Goal: Task Accomplishment & Management: Complete application form

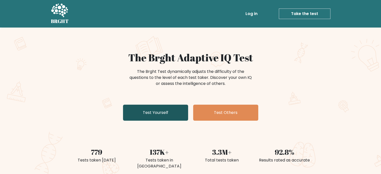
click at [160, 112] on link "Test Yourself" at bounding box center [155, 113] width 65 height 16
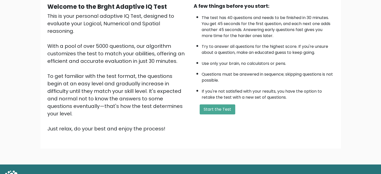
scroll to position [50, 0]
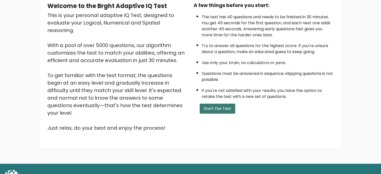
click at [212, 105] on button "Start the Test" at bounding box center [218, 109] width 36 height 10
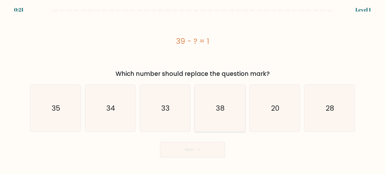
click at [234, 111] on icon "38" at bounding box center [219, 108] width 47 height 47
click at [193, 90] on input "d. 38" at bounding box center [192, 88] width 0 height 3
radio input "true"
click at [206, 155] on button "Next" at bounding box center [192, 150] width 65 height 16
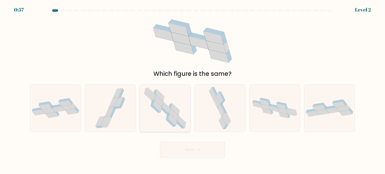
click at [172, 115] on icon at bounding box center [173, 115] width 9 height 12
click at [192, 90] on input "c." at bounding box center [192, 88] width 0 height 3
radio input "true"
click at [51, 113] on icon at bounding box center [51, 115] width 13 height 6
click at [192, 90] on input "a." at bounding box center [192, 88] width 0 height 3
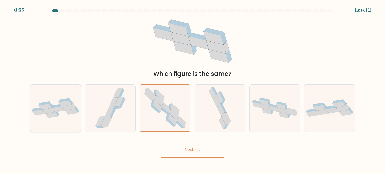
radio input "true"
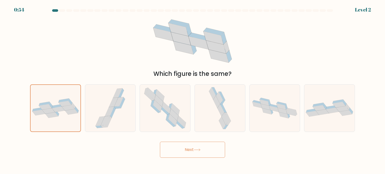
click at [188, 149] on button "Next" at bounding box center [192, 150] width 65 height 16
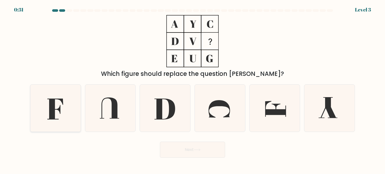
click at [65, 108] on icon at bounding box center [55, 108] width 47 height 47
click at [192, 90] on input "a." at bounding box center [192, 88] width 0 height 3
radio input "true"
click at [186, 153] on button "Next" at bounding box center [192, 150] width 65 height 16
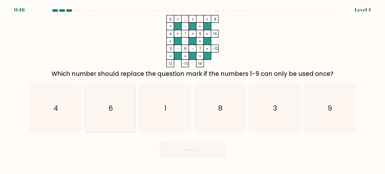
click at [126, 108] on icon "6" at bounding box center [110, 108] width 47 height 47
click at [192, 90] on input "b. 6" at bounding box center [192, 88] width 0 height 3
radio input "true"
click at [187, 150] on button "Next" at bounding box center [192, 150] width 65 height 16
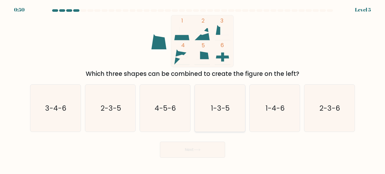
click at [217, 97] on icon "1-3-5" at bounding box center [219, 108] width 47 height 47
click at [193, 90] on input "d. 1-3-5" at bounding box center [192, 88] width 0 height 3
radio input "true"
click at [214, 151] on button "Next" at bounding box center [192, 150] width 65 height 16
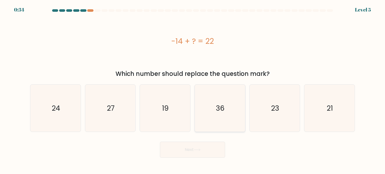
click at [220, 105] on text "36" at bounding box center [220, 108] width 9 height 10
click at [193, 90] on input "d. 36" at bounding box center [192, 88] width 0 height 3
radio input "true"
click at [205, 149] on button "Next" at bounding box center [192, 150] width 65 height 16
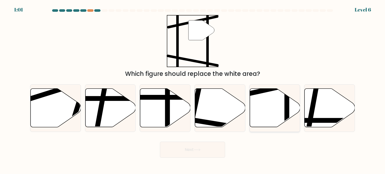
click at [276, 104] on icon at bounding box center [274, 108] width 50 height 39
click at [193, 90] on input "e." at bounding box center [192, 88] width 0 height 3
radio input "true"
click at [195, 153] on button "Next" at bounding box center [192, 150] width 65 height 16
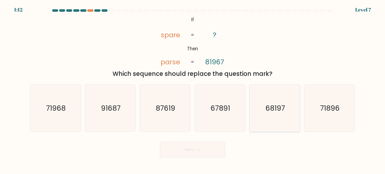
click at [277, 113] on icon "68197" at bounding box center [274, 108] width 47 height 47
click at [193, 90] on input "e. 68197" at bounding box center [192, 88] width 0 height 3
radio input "true"
click at [217, 142] on button "Next" at bounding box center [192, 150] width 65 height 16
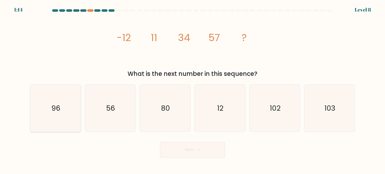
drag, startPoint x: 27, startPoint y: 112, endPoint x: 54, endPoint y: 114, distance: 27.3
click at [31, 112] on form at bounding box center [192, 83] width 385 height 148
click at [54, 113] on icon "96" at bounding box center [55, 108] width 47 height 47
click at [192, 90] on input "a. 96" at bounding box center [192, 88] width 0 height 3
radio input "true"
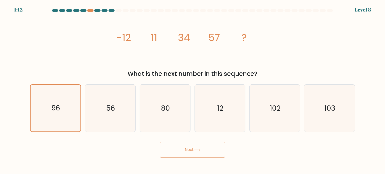
click at [180, 152] on button "Next" at bounding box center [192, 150] width 65 height 16
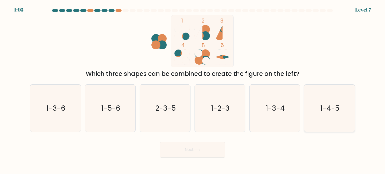
click at [335, 114] on icon "1-4-5" at bounding box center [328, 108] width 47 height 47
click at [193, 90] on input "f. 1-4-5" at bounding box center [192, 88] width 0 height 3
radio input "true"
click at [218, 147] on button "Next" at bounding box center [192, 150] width 65 height 16
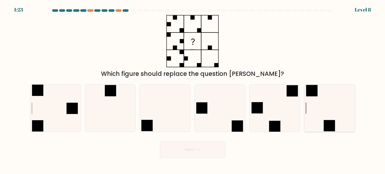
click at [333, 106] on icon at bounding box center [328, 108] width 47 height 47
click at [193, 90] on input "f." at bounding box center [192, 88] width 0 height 3
radio input "true"
click at [189, 152] on button "Next" at bounding box center [192, 150] width 65 height 16
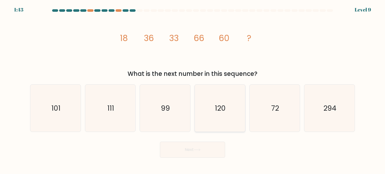
click at [224, 109] on text "120" at bounding box center [220, 108] width 11 height 10
click at [193, 90] on input "d. 120" at bounding box center [192, 88] width 0 height 3
radio input "true"
click at [207, 148] on button "Next" at bounding box center [192, 150] width 65 height 16
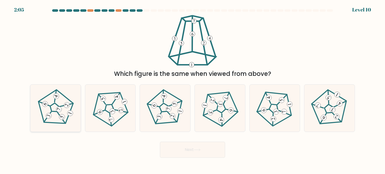
click at [57, 105] on 211 at bounding box center [54, 107] width 11 height 11
click at [192, 90] on input "a." at bounding box center [192, 88] width 0 height 3
radio input "true"
drag, startPoint x: 167, startPoint y: 144, endPoint x: 170, endPoint y: 147, distance: 3.9
click at [168, 145] on button "Next" at bounding box center [192, 150] width 65 height 16
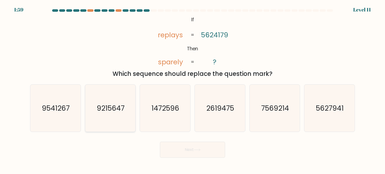
drag, startPoint x: 105, startPoint y: 107, endPoint x: 107, endPoint y: 109, distance: 2.9
click at [105, 107] on text "9215647" at bounding box center [111, 108] width 28 height 10
click at [192, 90] on input "b. 9215647" at bounding box center [192, 88] width 0 height 3
radio input "true"
click at [198, 159] on body "1:58 Level 11 ?" at bounding box center [192, 87] width 385 height 174
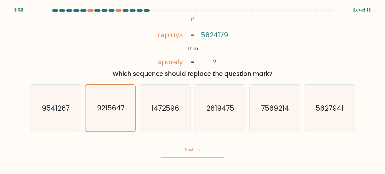
click at [198, 155] on button "Next" at bounding box center [192, 150] width 65 height 16
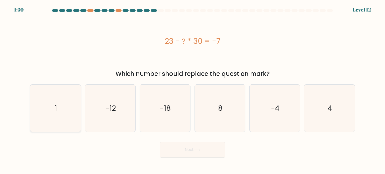
click at [60, 100] on icon "1" at bounding box center [55, 108] width 47 height 47
click at [192, 90] on input "a. 1" at bounding box center [192, 88] width 0 height 3
radio input "true"
click at [197, 161] on body "1:28 Level 12 1" at bounding box center [192, 87] width 385 height 174
click at [196, 147] on button "Next" at bounding box center [192, 150] width 65 height 16
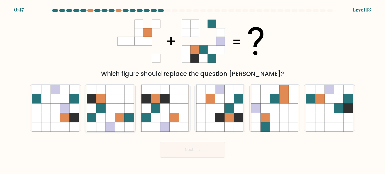
click at [112, 120] on icon at bounding box center [110, 118] width 10 height 10
click at [192, 90] on input "b." at bounding box center [192, 88] width 0 height 3
radio input "true"
click at [176, 146] on button "Next" at bounding box center [192, 150] width 65 height 16
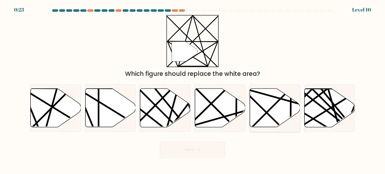
click at [270, 110] on line at bounding box center [290, 88] width 98 height 98
click at [193, 90] on input "e." at bounding box center [192, 88] width 0 height 3
radio input "true"
click at [194, 149] on button "Next" at bounding box center [192, 150] width 65 height 16
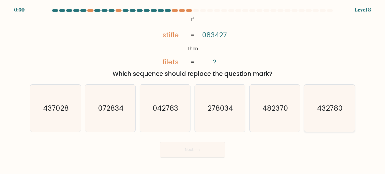
click at [330, 106] on text "432780" at bounding box center [330, 108] width 26 height 10
click at [193, 90] on input "f. 432780" at bounding box center [192, 88] width 0 height 3
radio input "true"
click at [195, 156] on button "Next" at bounding box center [192, 150] width 65 height 16
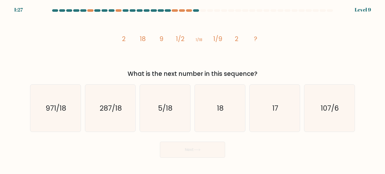
click at [203, 151] on button "Next" at bounding box center [192, 150] width 65 height 16
click at [335, 112] on text "107/6" at bounding box center [329, 108] width 18 height 10
click at [193, 90] on input "f. 107/6" at bounding box center [192, 88] width 0 height 3
radio input "true"
click at [230, 110] on icon "18" at bounding box center [219, 108] width 47 height 47
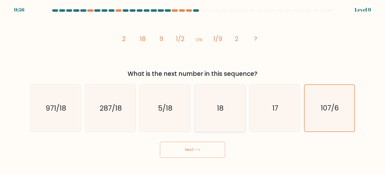
click at [193, 90] on input "d. 18" at bounding box center [192, 88] width 0 height 3
radio input "true"
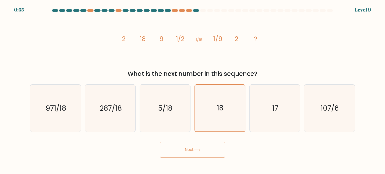
click at [206, 152] on button "Next" at bounding box center [192, 150] width 65 height 16
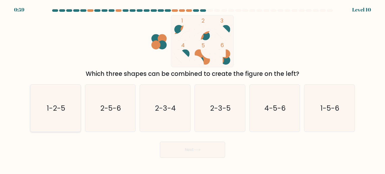
click at [75, 105] on icon "1-2-5" at bounding box center [55, 108] width 47 height 47
click at [192, 90] on input "a. 1-2-5" at bounding box center [192, 88] width 0 height 3
radio input "true"
click at [194, 151] on button "Next" at bounding box center [192, 150] width 65 height 16
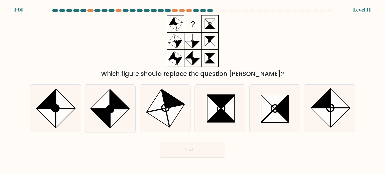
click at [124, 89] on icon at bounding box center [110, 108] width 47 height 47
click at [192, 89] on input "b." at bounding box center [192, 88] width 0 height 3
radio input "true"
click at [62, 109] on icon at bounding box center [65, 117] width 19 height 19
click at [192, 90] on input "a." at bounding box center [192, 88] width 0 height 3
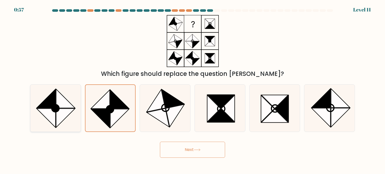
radio input "true"
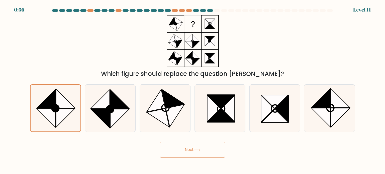
click at [190, 151] on button "Next" at bounding box center [192, 150] width 65 height 16
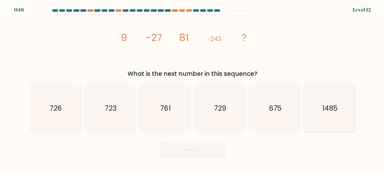
drag, startPoint x: 316, startPoint y: 104, endPoint x: 313, endPoint y: 105, distance: 3.8
click at [316, 104] on icon "1485" at bounding box center [328, 108] width 47 height 47
click at [193, 90] on input "f. 1485" at bounding box center [192, 88] width 0 height 3
radio input "true"
click at [267, 107] on icon "675" at bounding box center [274, 108] width 47 height 47
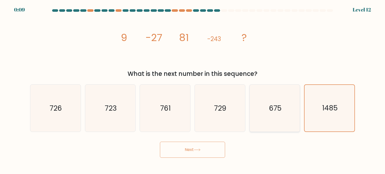
click at [193, 90] on input "e. 675" at bounding box center [192, 88] width 0 height 3
radio input "true"
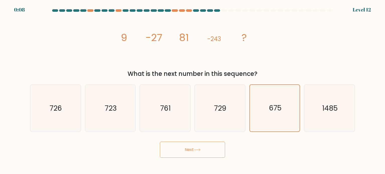
click at [191, 145] on button "Next" at bounding box center [192, 150] width 65 height 16
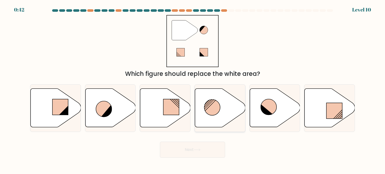
click at [220, 123] on icon at bounding box center [220, 108] width 50 height 39
click at [193, 90] on input "d." at bounding box center [192, 88] width 0 height 3
radio input "true"
click at [212, 148] on button "Next" at bounding box center [192, 150] width 65 height 16
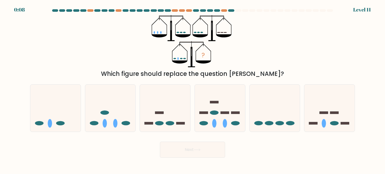
click at [382, 101] on form at bounding box center [192, 83] width 385 height 148
click at [342, 123] on rect at bounding box center [344, 123] width 9 height 3
click at [193, 90] on input "f." at bounding box center [192, 88] width 0 height 3
radio input "true"
click at [218, 146] on button "Next" at bounding box center [192, 150] width 65 height 16
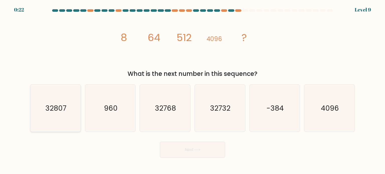
click at [69, 111] on icon "32807" at bounding box center [55, 108] width 47 height 47
click at [192, 90] on input "a. 32807" at bounding box center [192, 88] width 0 height 3
radio input "true"
click at [179, 120] on icon "32768" at bounding box center [164, 108] width 47 height 47
click at [192, 90] on input "c. 32768" at bounding box center [192, 88] width 0 height 3
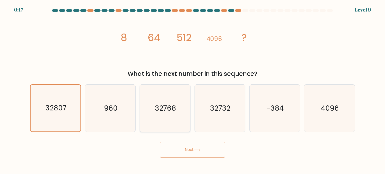
radio input "true"
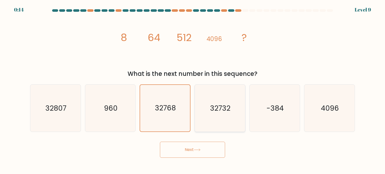
click at [209, 113] on icon "32732" at bounding box center [219, 108] width 47 height 47
click at [193, 90] on input "d. 32732" at bounding box center [192, 88] width 0 height 3
radio input "true"
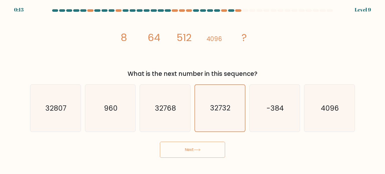
click at [207, 148] on button "Next" at bounding box center [192, 150] width 65 height 16
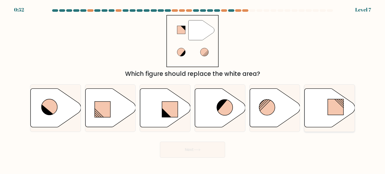
click at [338, 108] on rect at bounding box center [335, 107] width 16 height 16
click at [193, 90] on input "f." at bounding box center [192, 88] width 0 height 3
radio input "true"
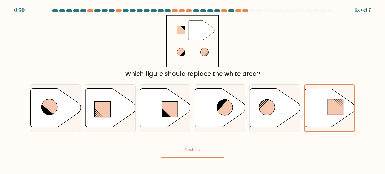
click at [217, 146] on button "Next" at bounding box center [192, 150] width 65 height 16
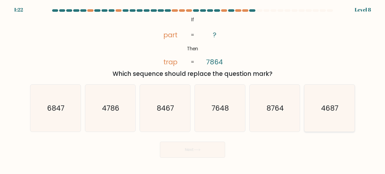
click at [326, 118] on icon "4687" at bounding box center [328, 108] width 47 height 47
click at [193, 90] on input "f. 4687" at bounding box center [192, 88] width 0 height 3
radio input "true"
click at [209, 151] on button "Next" at bounding box center [192, 150] width 65 height 16
